Goal: Transaction & Acquisition: Obtain resource

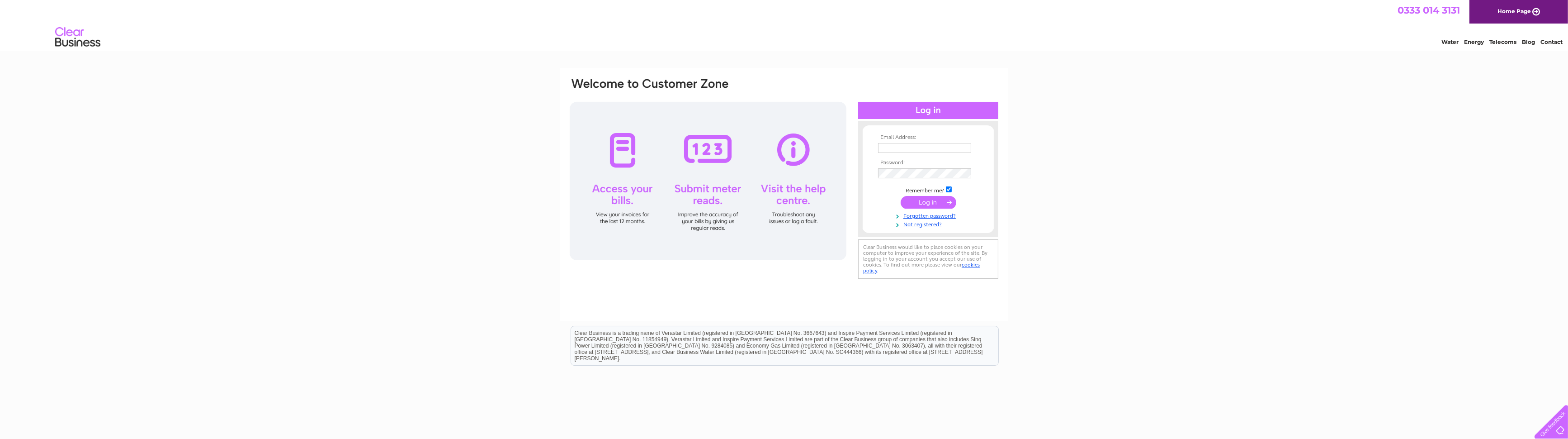
type input "bdc.invoice@rosti.com"
click at [922, 199] on input "submit" at bounding box center [929, 202] width 56 height 13
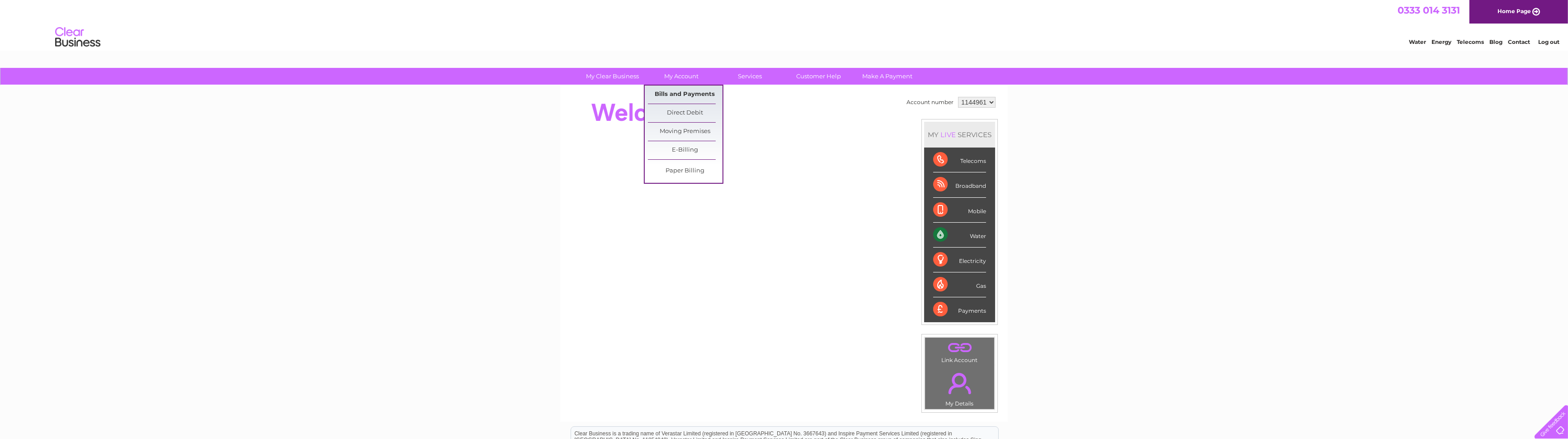
click at [682, 93] on link "Bills and Payments" at bounding box center [685, 95] width 75 height 18
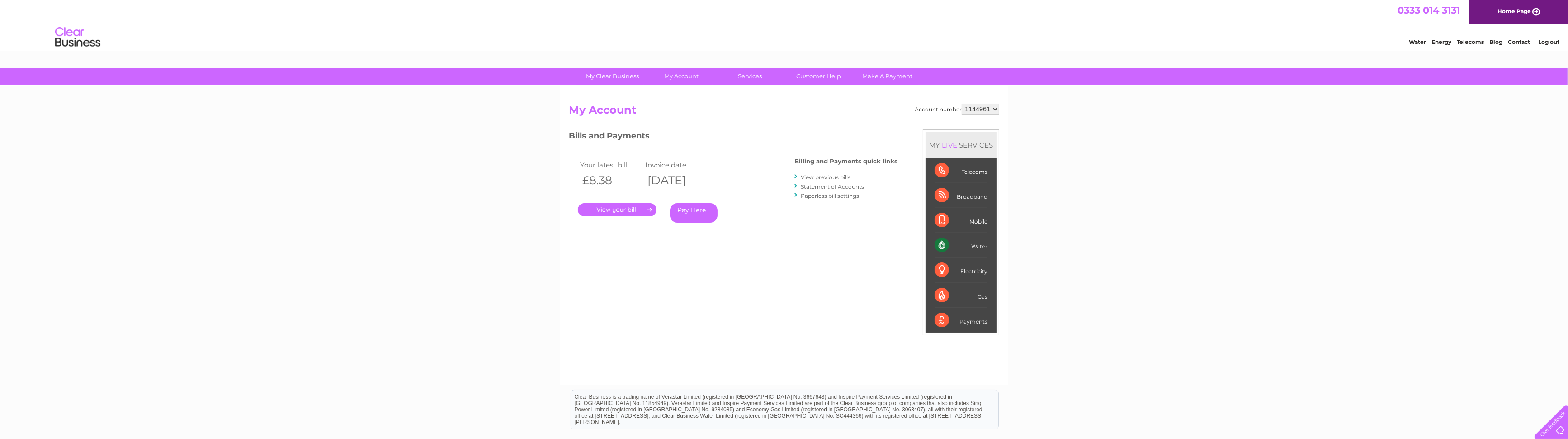
click at [615, 209] on link "." at bounding box center [617, 209] width 79 height 13
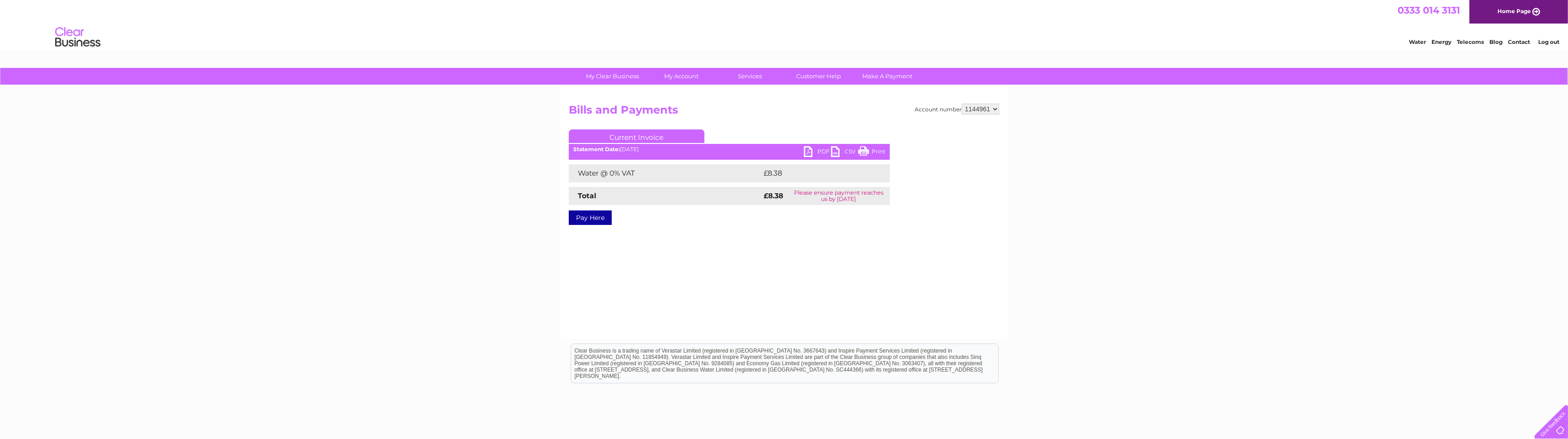
click at [811, 150] on link "PDF" at bounding box center [817, 152] width 27 height 13
click at [1543, 41] on link "Log out" at bounding box center [1548, 42] width 21 height 7
